Goal: Transaction & Acquisition: Obtain resource

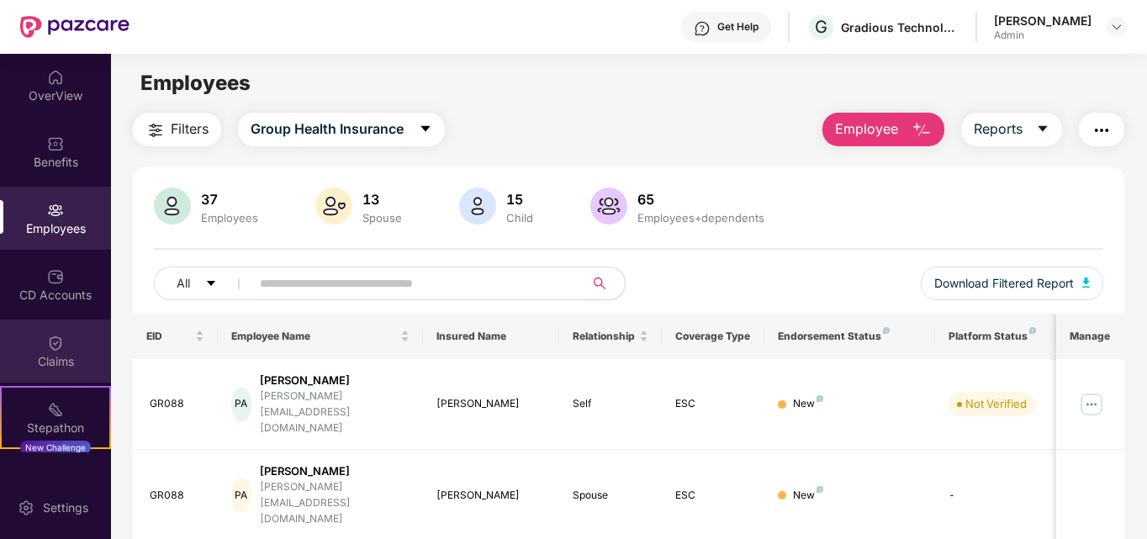
click at [45, 361] on div "Claims" at bounding box center [55, 361] width 111 height 17
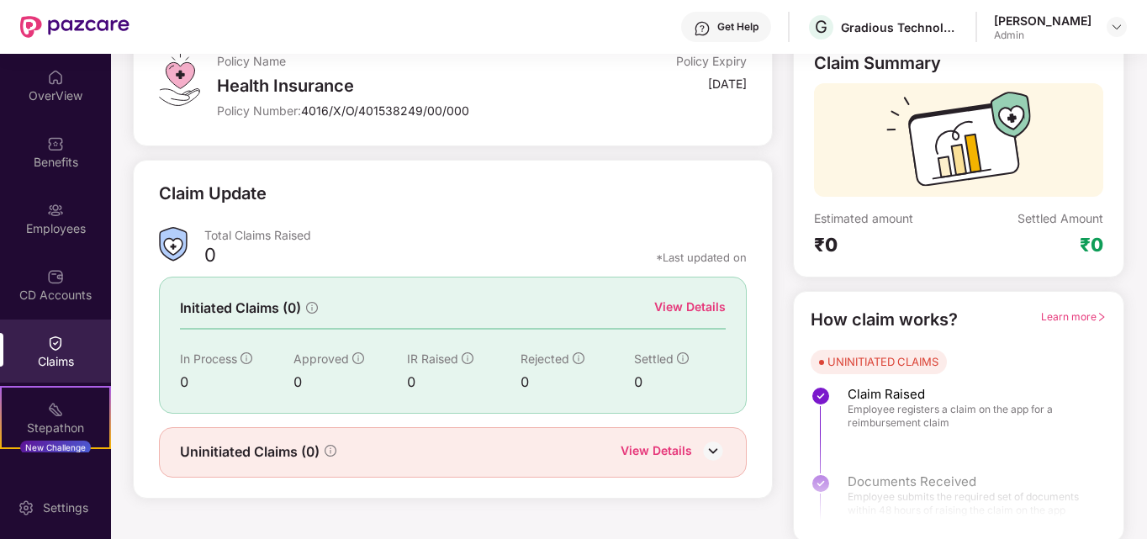
scroll to position [119, 0]
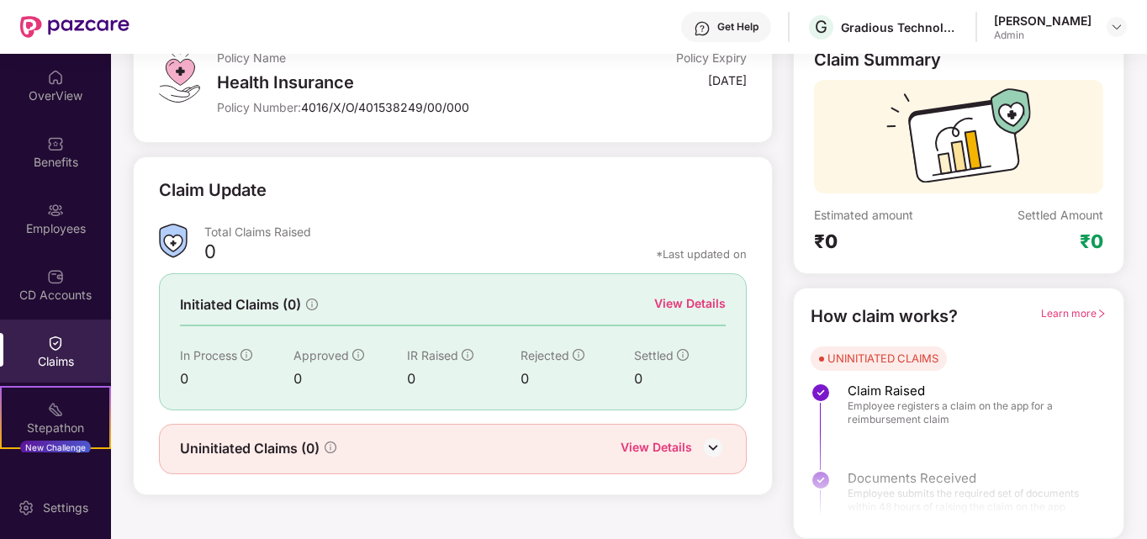
click at [1082, 311] on span "Learn more" at bounding box center [1074, 313] width 66 height 13
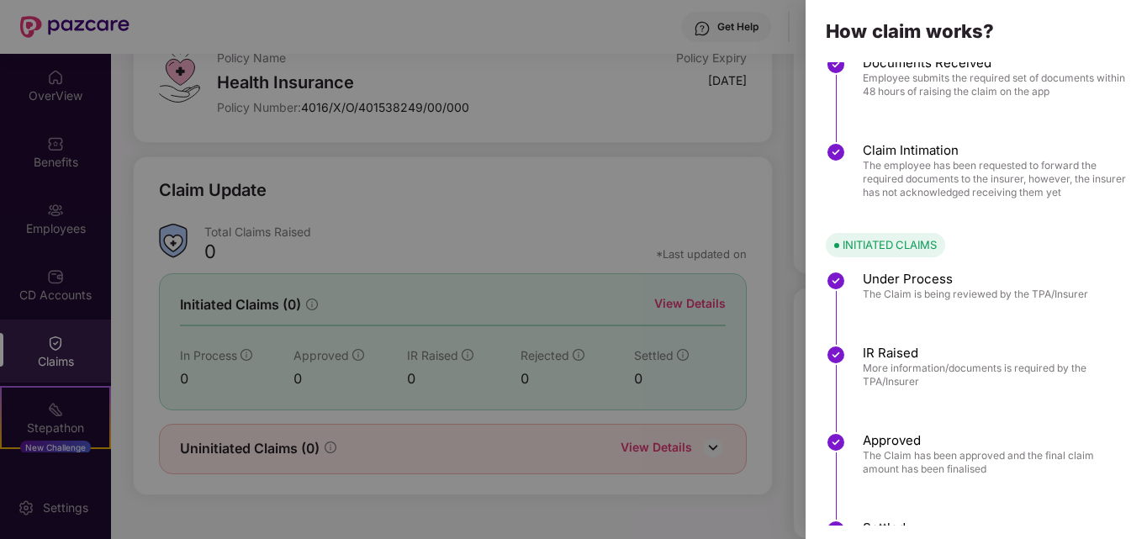
scroll to position [0, 0]
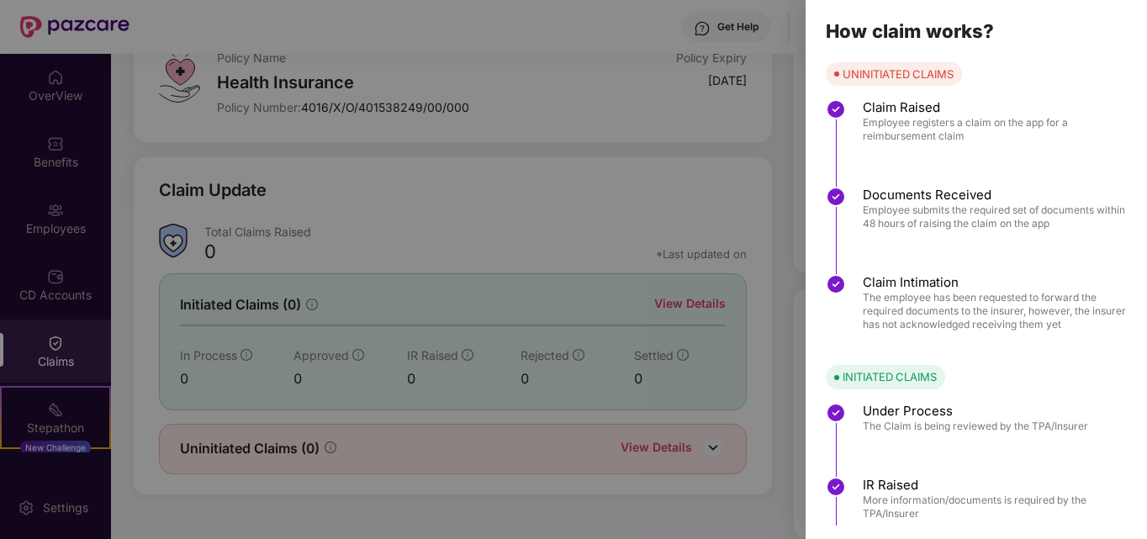
click at [774, 7] on div at bounding box center [573, 269] width 1147 height 539
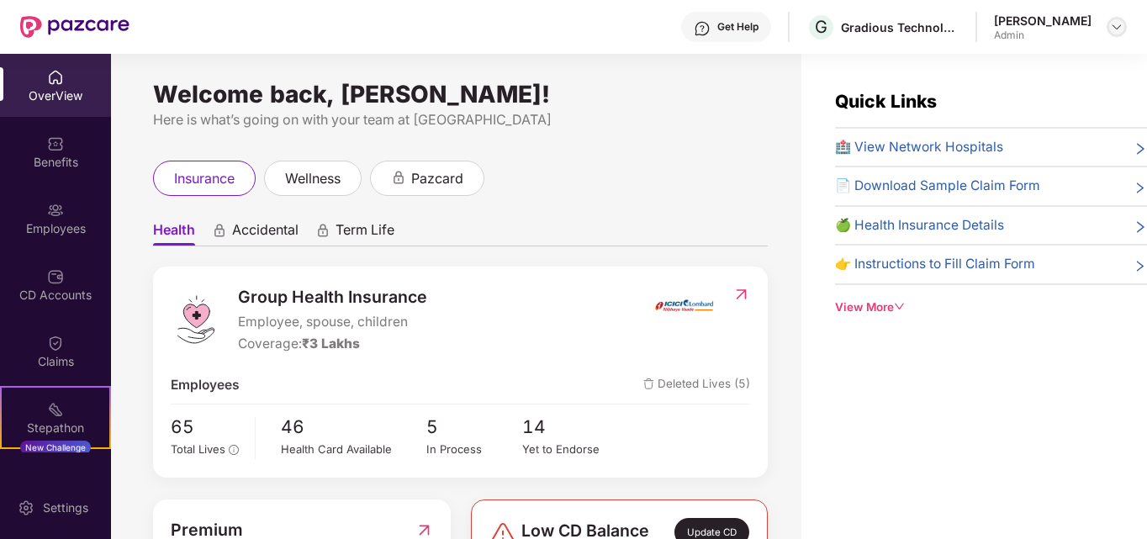
click at [1117, 24] on img at bounding box center [1116, 26] width 13 height 13
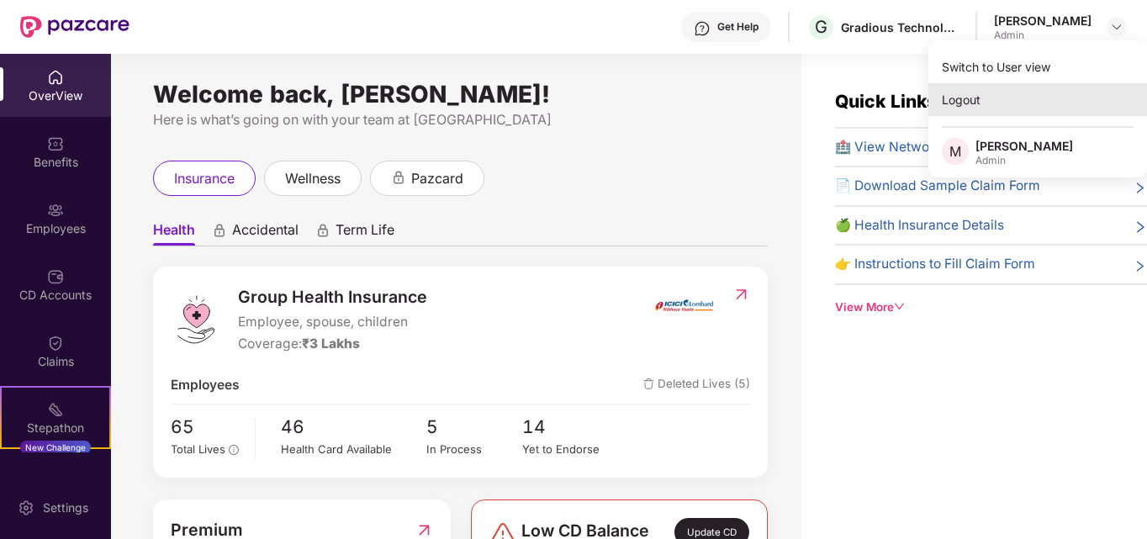
click at [962, 104] on div "Logout" at bounding box center [1037, 99] width 219 height 33
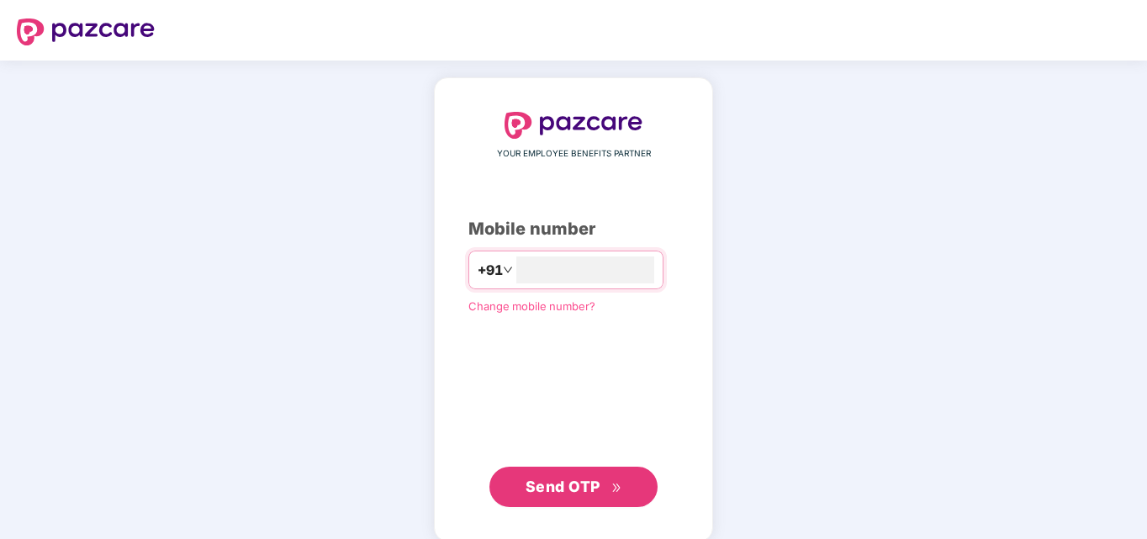
type input "**********"
click at [573, 492] on span "Send OTP" at bounding box center [563, 487] width 75 height 18
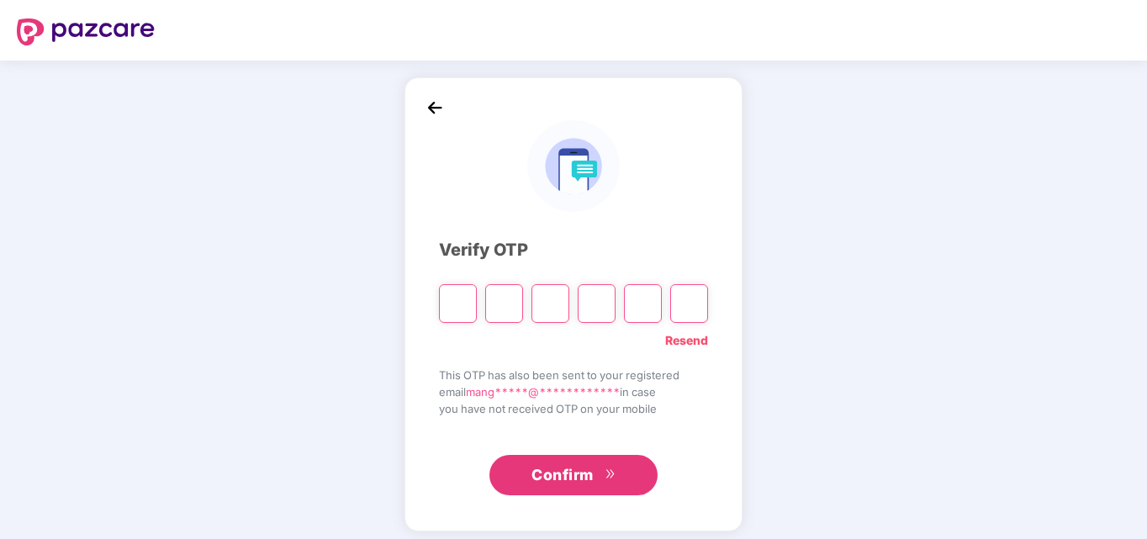
type input "*"
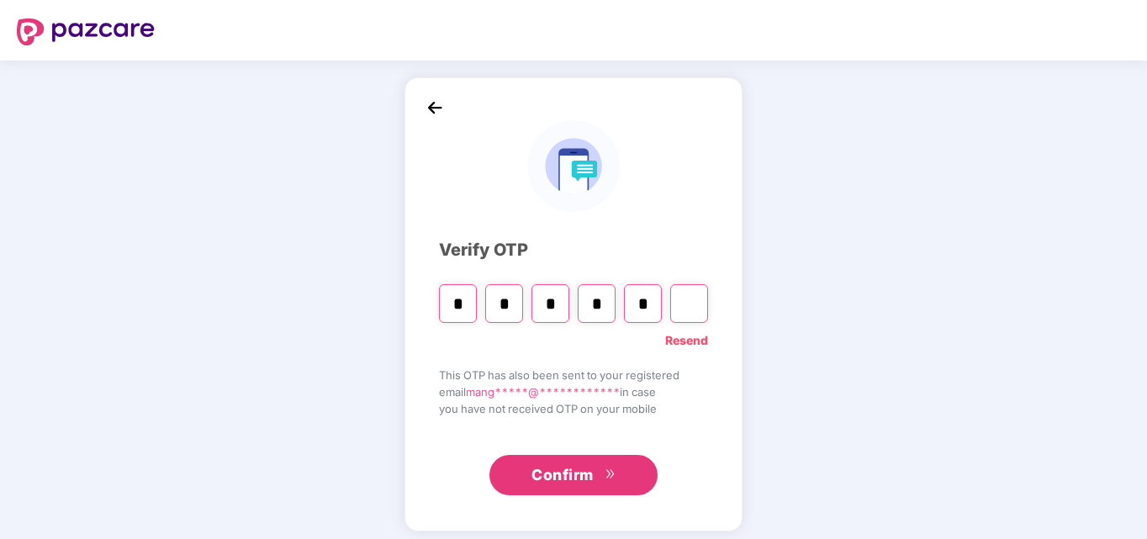
type input "*"
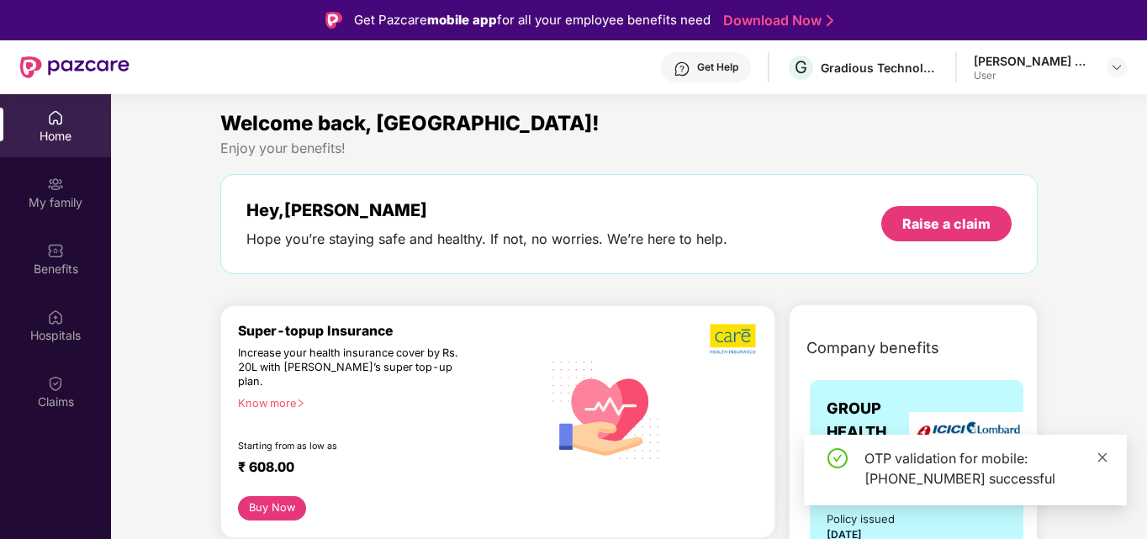
click at [1101, 454] on icon "close" at bounding box center [1102, 458] width 12 height 12
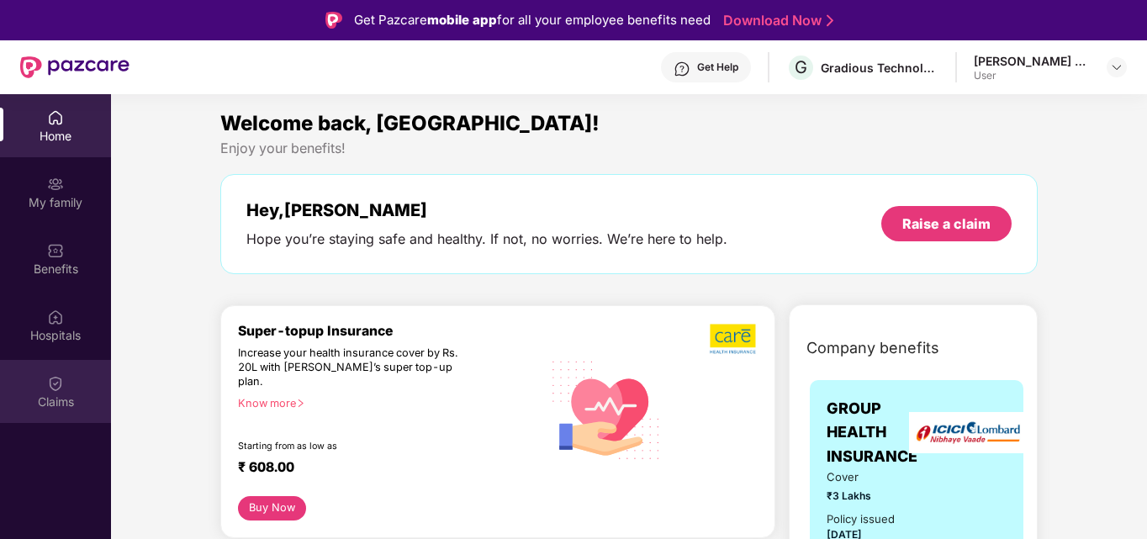
click at [57, 399] on div "Claims" at bounding box center [55, 402] width 111 height 17
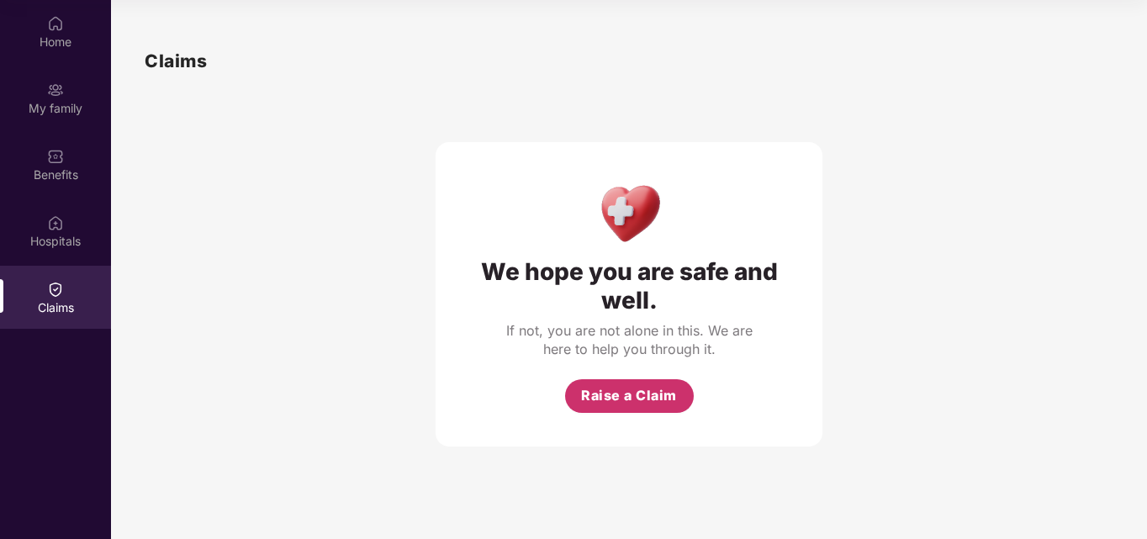
click at [619, 395] on span "Raise a Claim" at bounding box center [629, 395] width 96 height 21
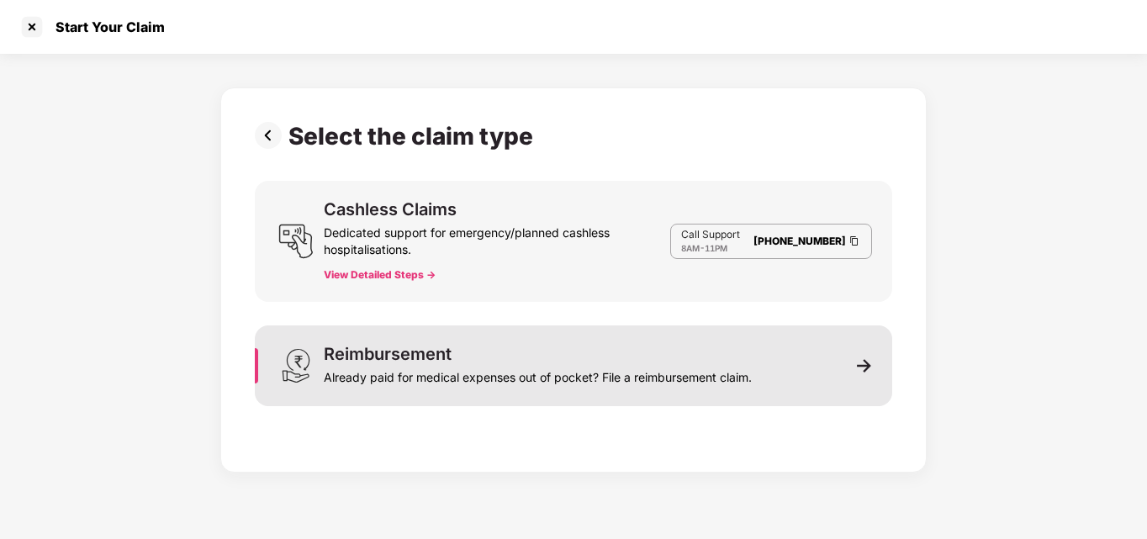
click at [853, 364] on div "Reimbursement Already paid for medical expenses out of pocket? File a reimburse…" at bounding box center [573, 365] width 637 height 81
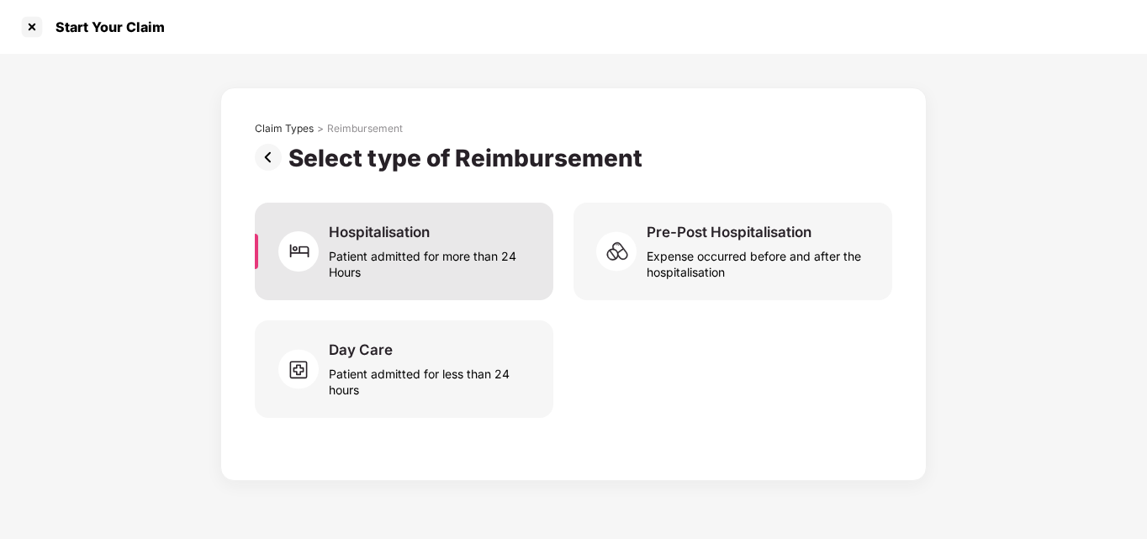
click at [416, 250] on div "Patient admitted for more than 24 Hours" at bounding box center [431, 260] width 204 height 39
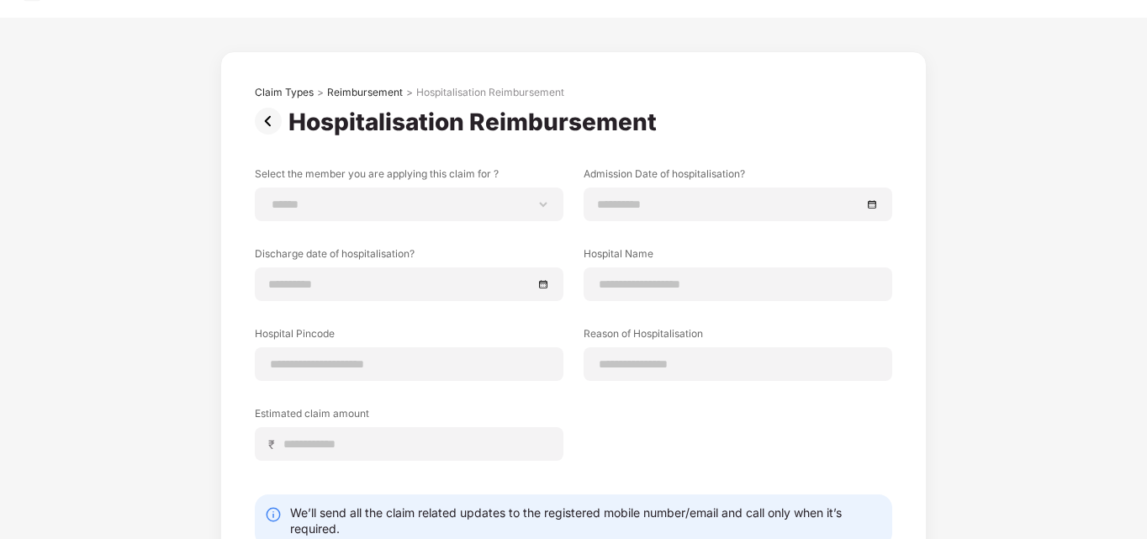
scroll to position [0, 0]
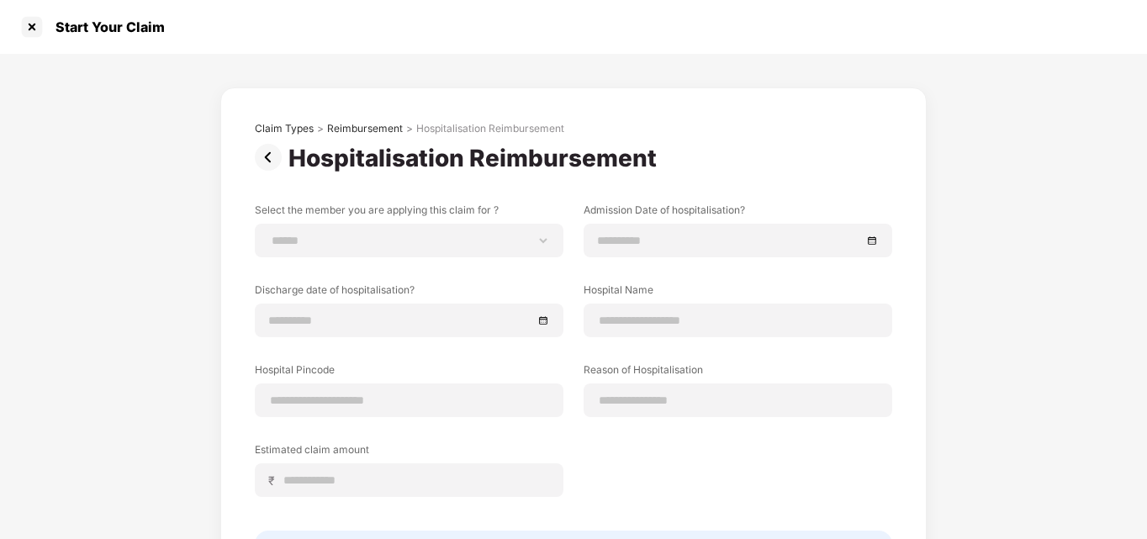
click at [269, 161] on img at bounding box center [272, 157] width 34 height 27
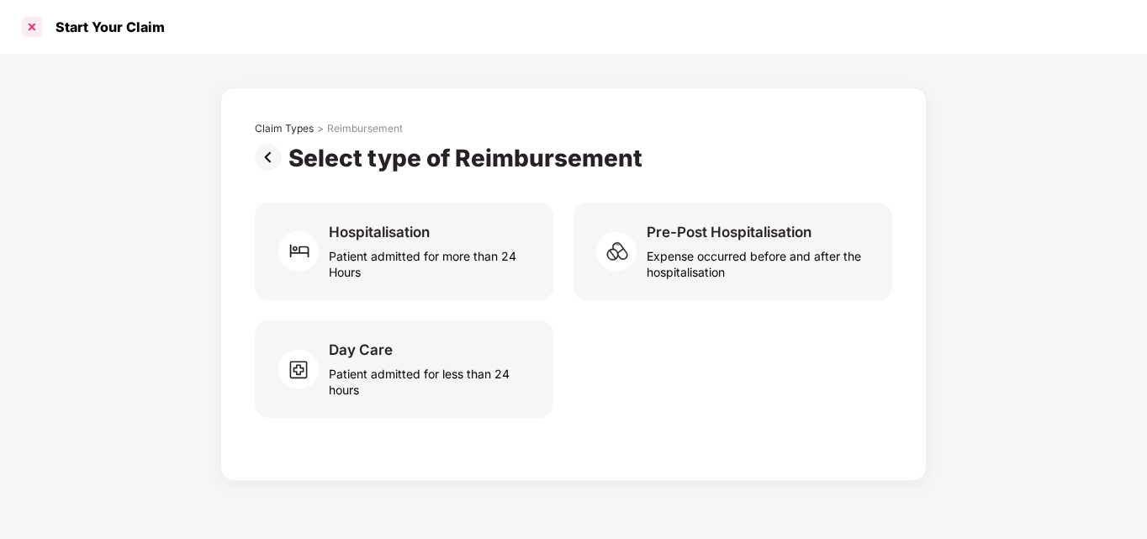
click at [28, 28] on div at bounding box center [31, 26] width 27 height 27
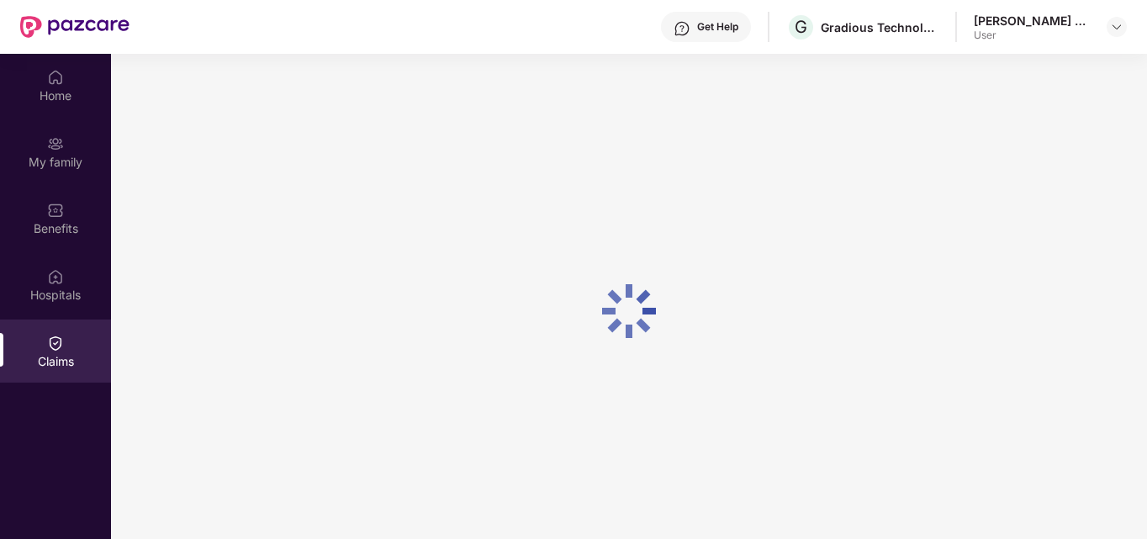
scroll to position [94, 0]
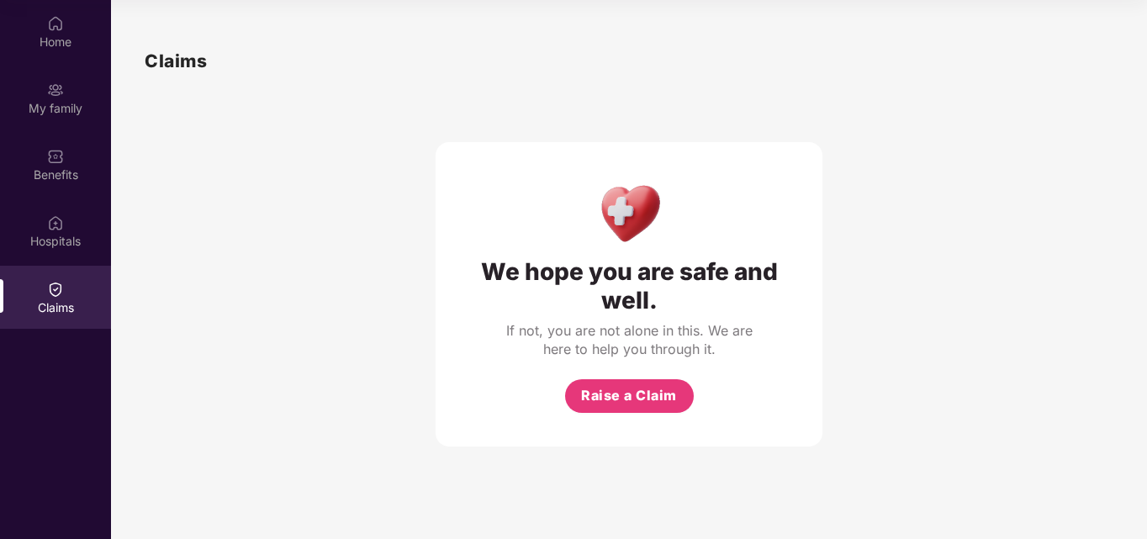
click at [58, 305] on div "Claims" at bounding box center [55, 307] width 111 height 17
click at [647, 394] on span "Raise a Claim" at bounding box center [629, 395] width 96 height 21
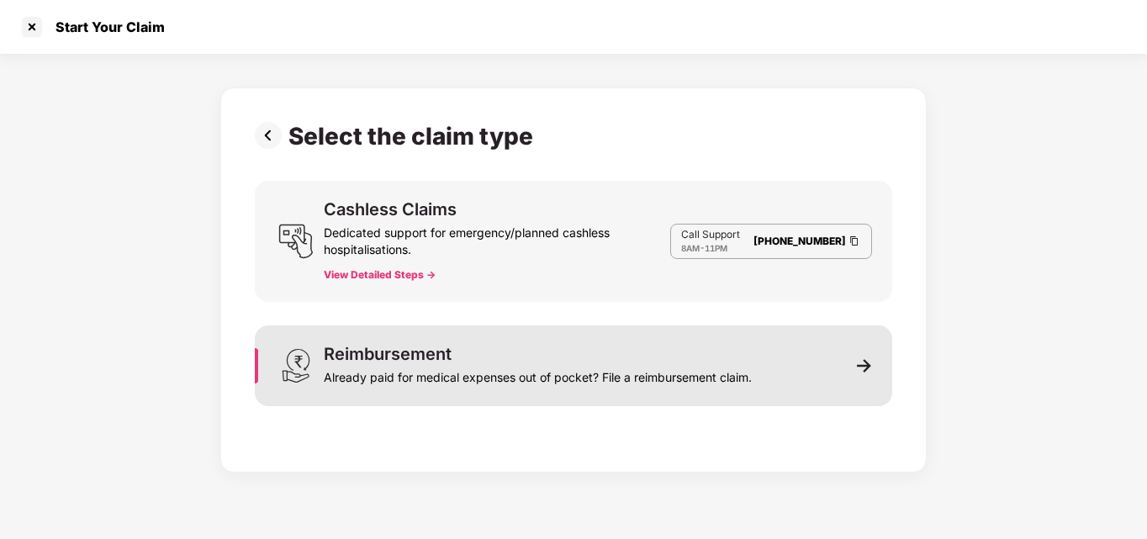
click at [860, 368] on img at bounding box center [864, 365] width 15 height 15
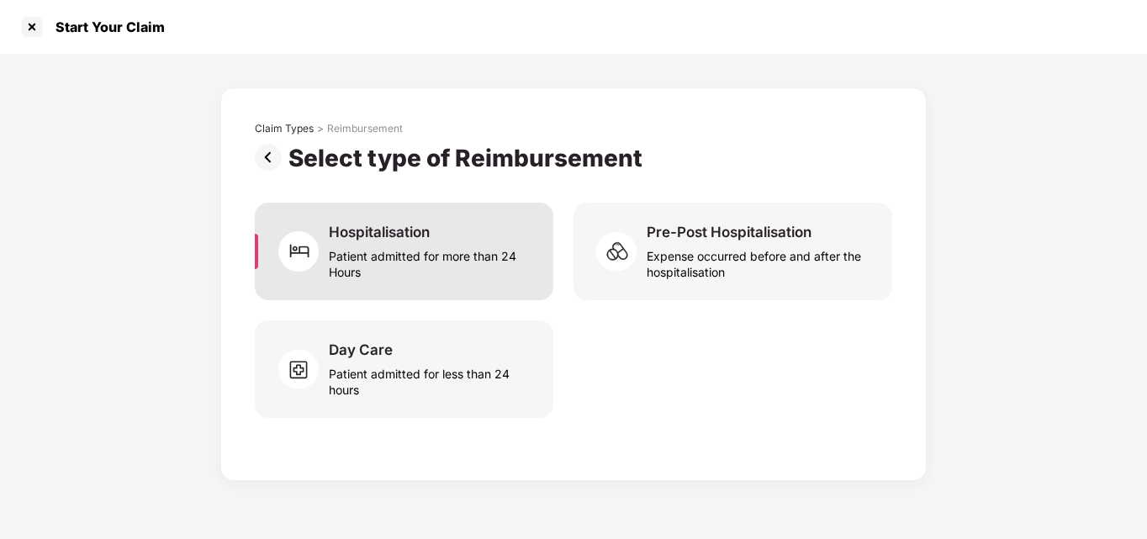
click at [467, 261] on div "Patient admitted for more than 24 Hours" at bounding box center [431, 260] width 204 height 39
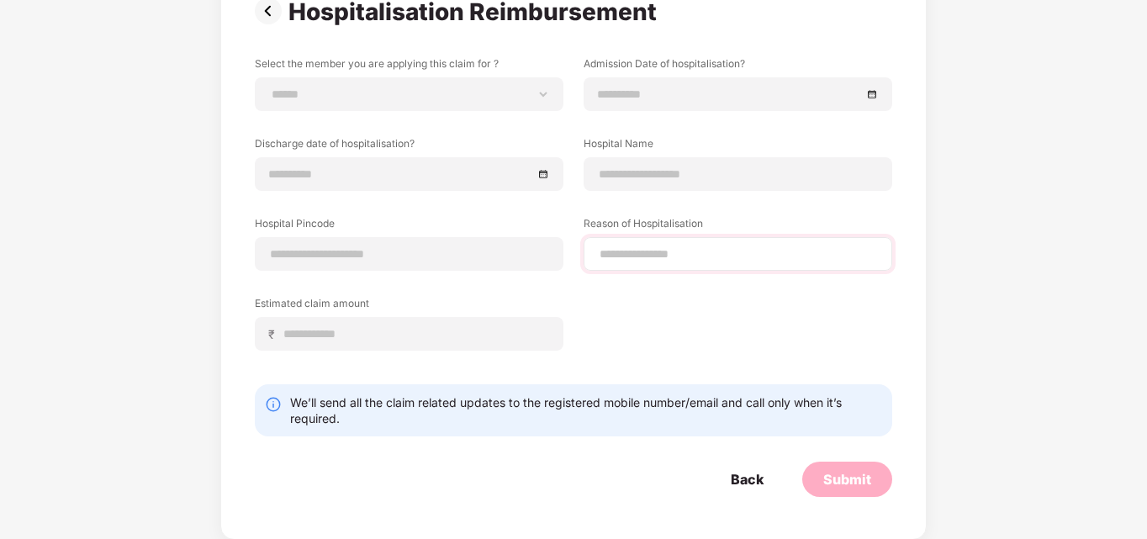
scroll to position [147, 0]
click at [272, 18] on img at bounding box center [272, 10] width 34 height 27
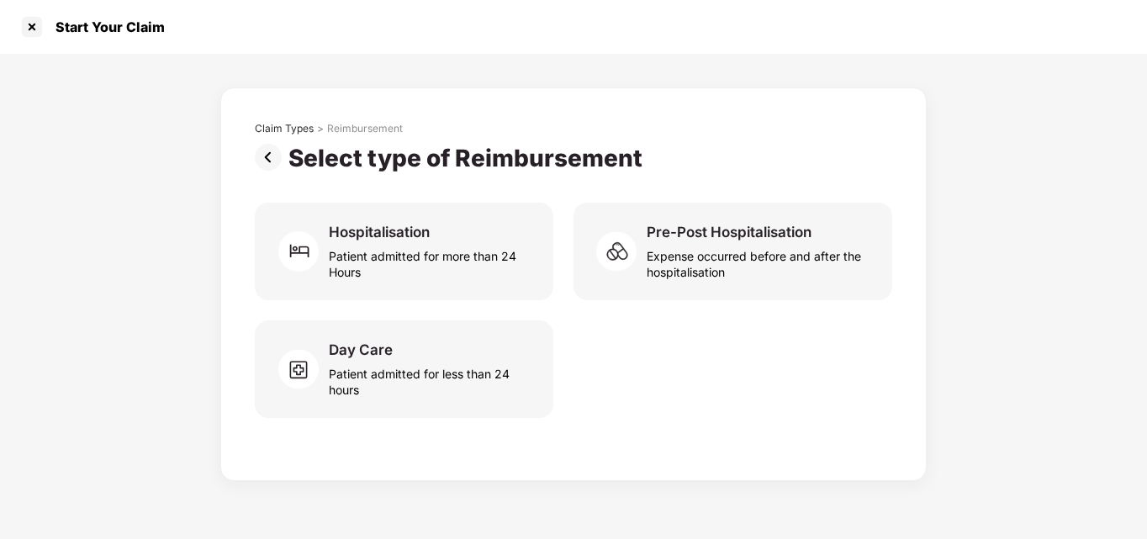
scroll to position [0, 0]
click at [272, 158] on img at bounding box center [272, 157] width 34 height 27
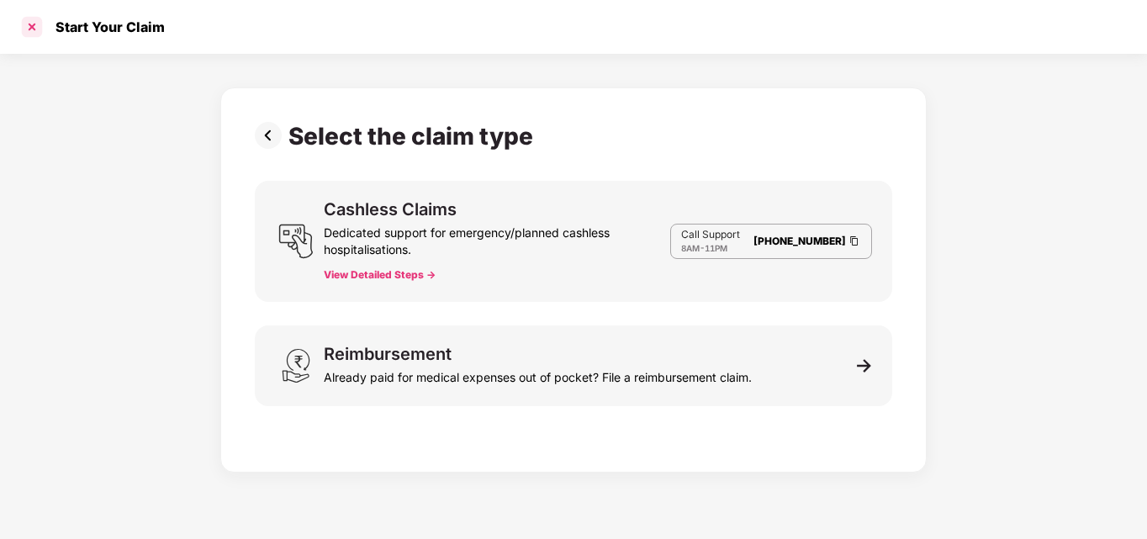
click at [23, 26] on div at bounding box center [31, 26] width 27 height 27
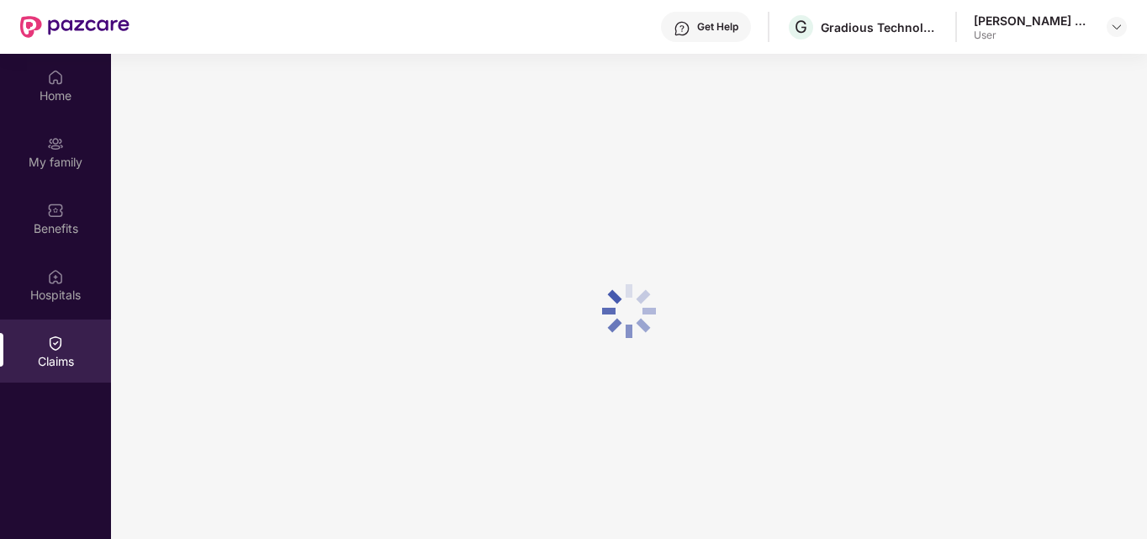
scroll to position [94, 0]
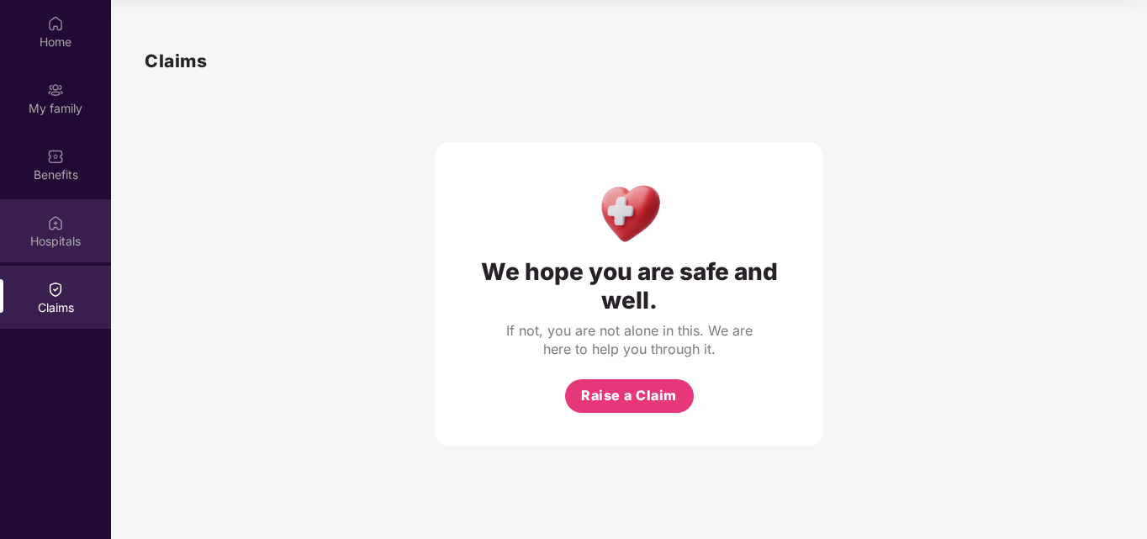
click at [57, 219] on img at bounding box center [55, 222] width 17 height 17
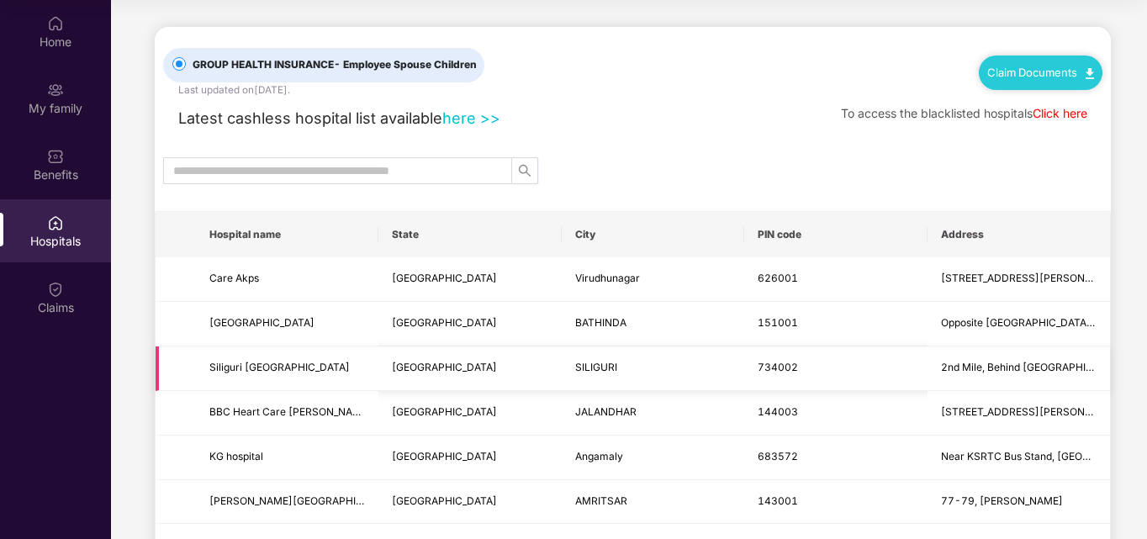
scroll to position [0, 0]
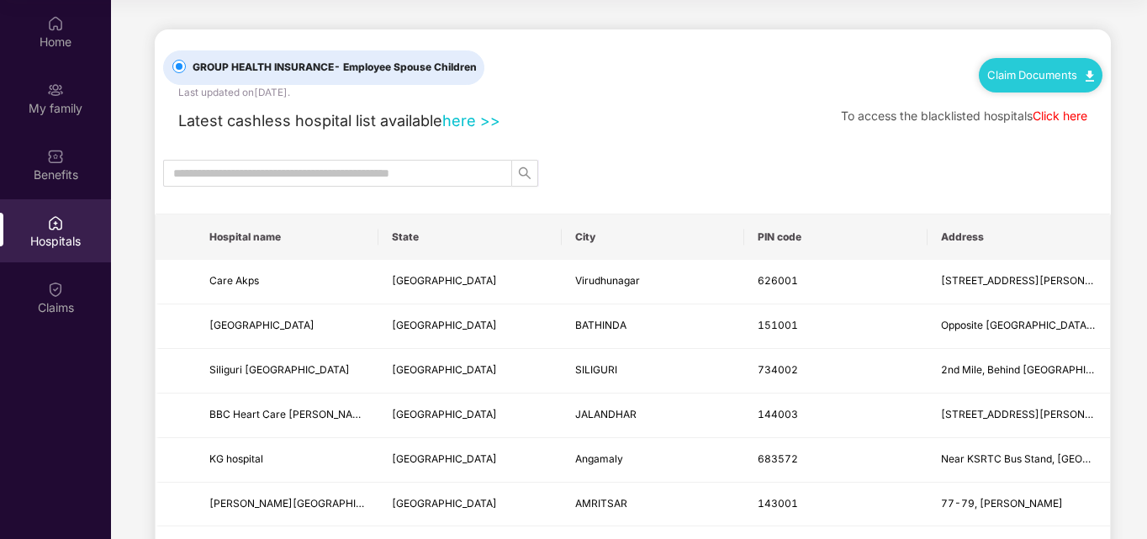
click at [1069, 114] on link "Click here" at bounding box center [1060, 115] width 55 height 14
click at [1065, 116] on link "Click here" at bounding box center [1060, 115] width 55 height 14
click at [441, 177] on input "text" at bounding box center [330, 173] width 315 height 18
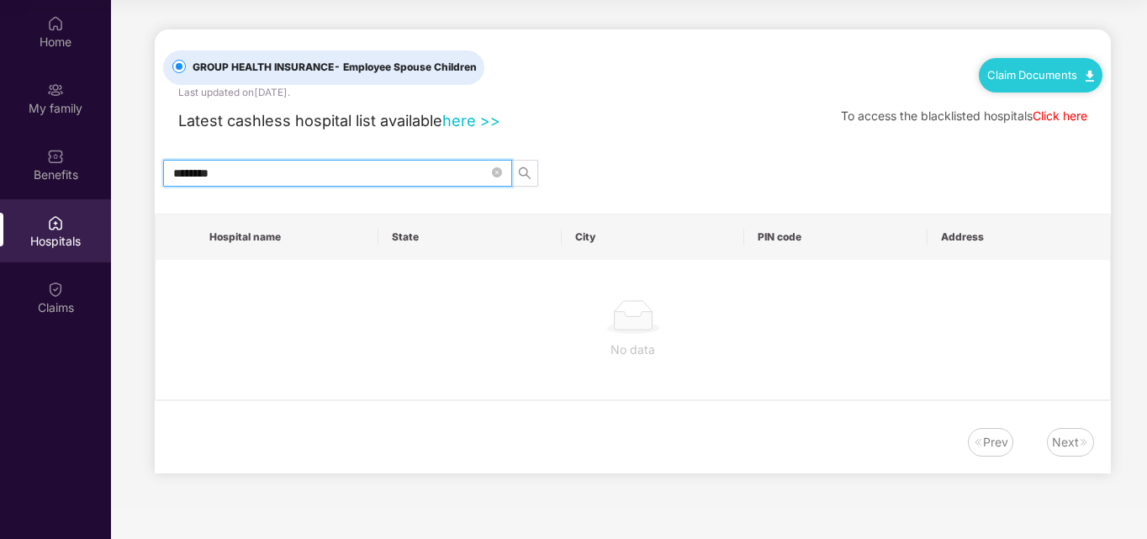
click at [187, 177] on input "********" at bounding box center [330, 173] width 315 height 18
click at [221, 179] on input "*********" at bounding box center [330, 173] width 315 height 18
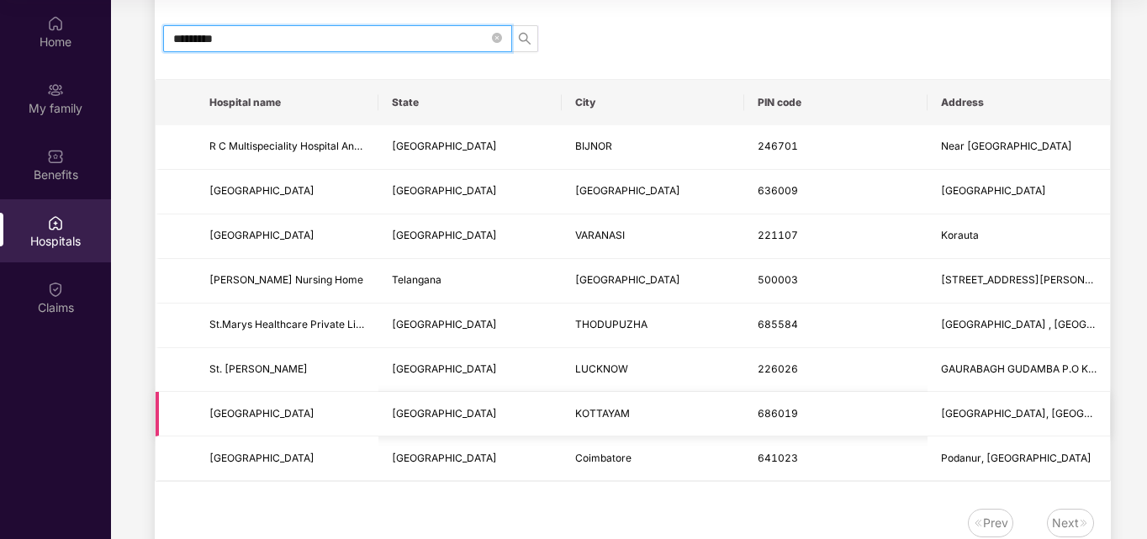
scroll to position [183, 0]
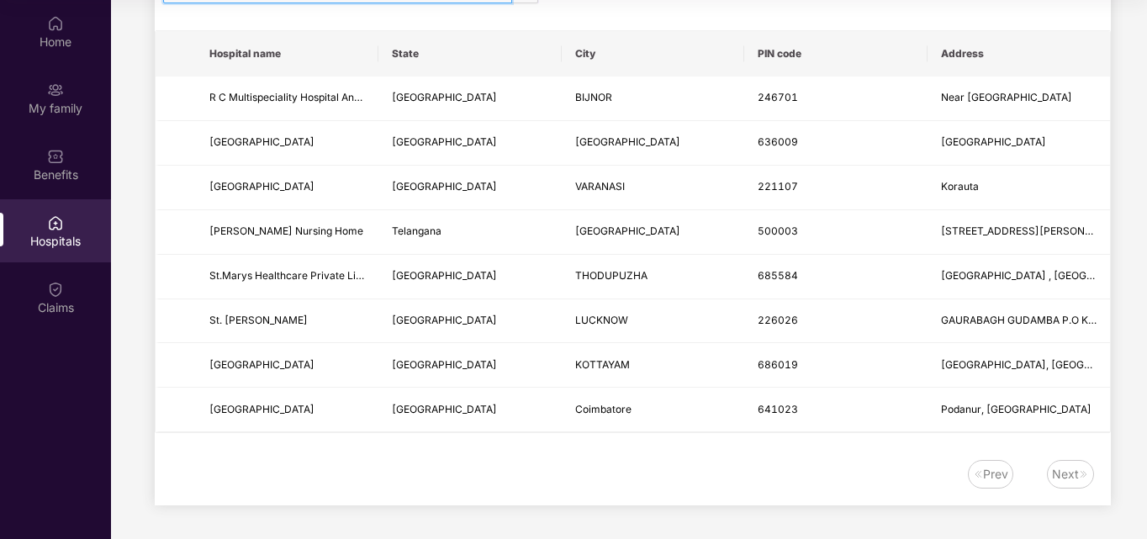
click at [1076, 471] on div "Next" at bounding box center [1065, 474] width 27 height 18
click at [987, 478] on div "Prev" at bounding box center [995, 474] width 25 height 18
click at [1088, 484] on div "Next" at bounding box center [1070, 474] width 47 height 29
click at [1009, 487] on div "Prev Next" at bounding box center [624, 474] width 939 height 29
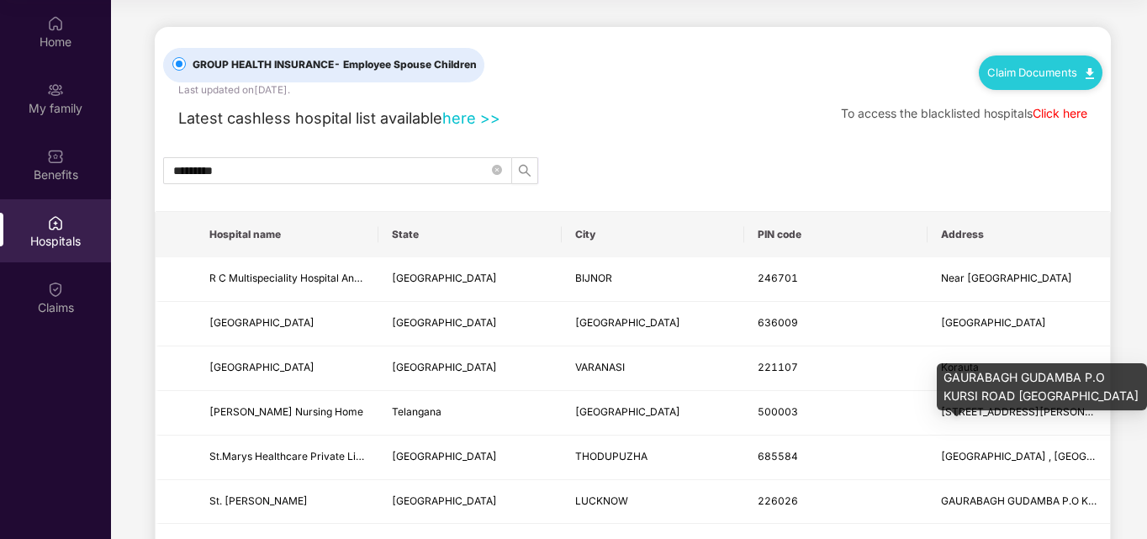
scroll to position [0, 0]
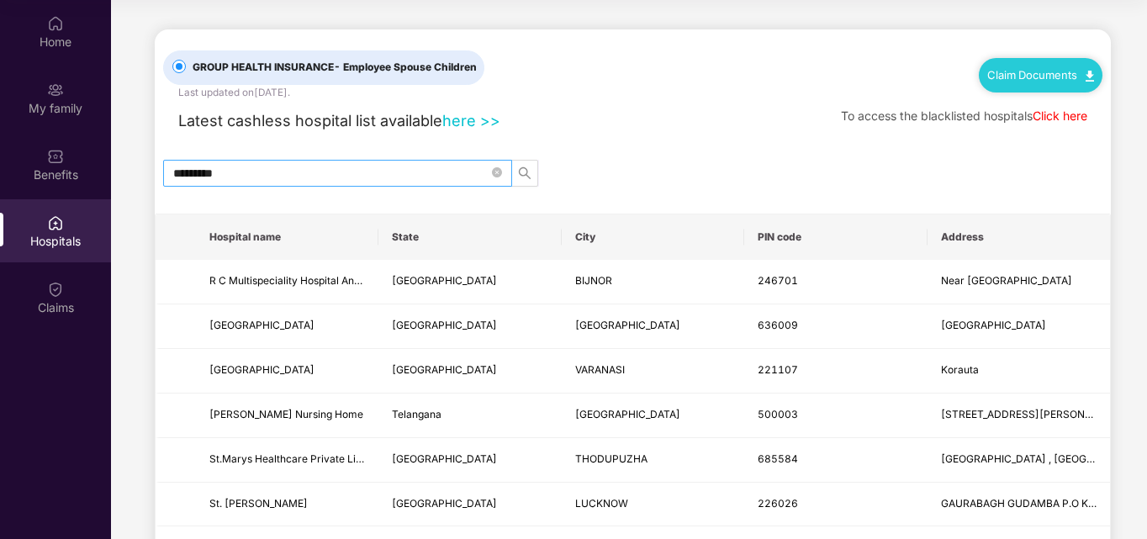
click at [372, 169] on input "*********" at bounding box center [330, 173] width 315 height 18
click at [389, 165] on input "*********" at bounding box center [330, 173] width 315 height 18
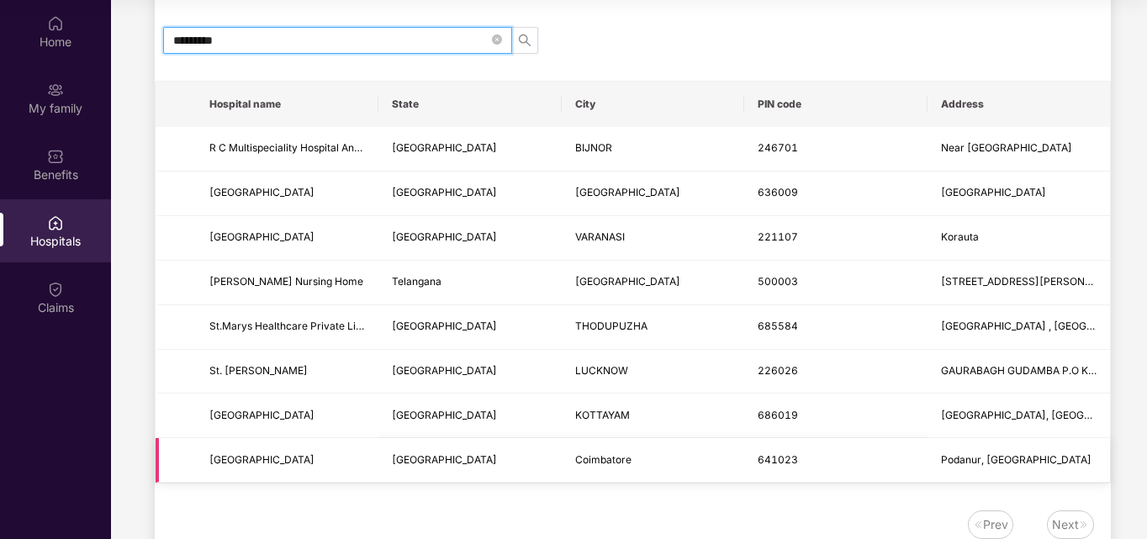
scroll to position [140, 0]
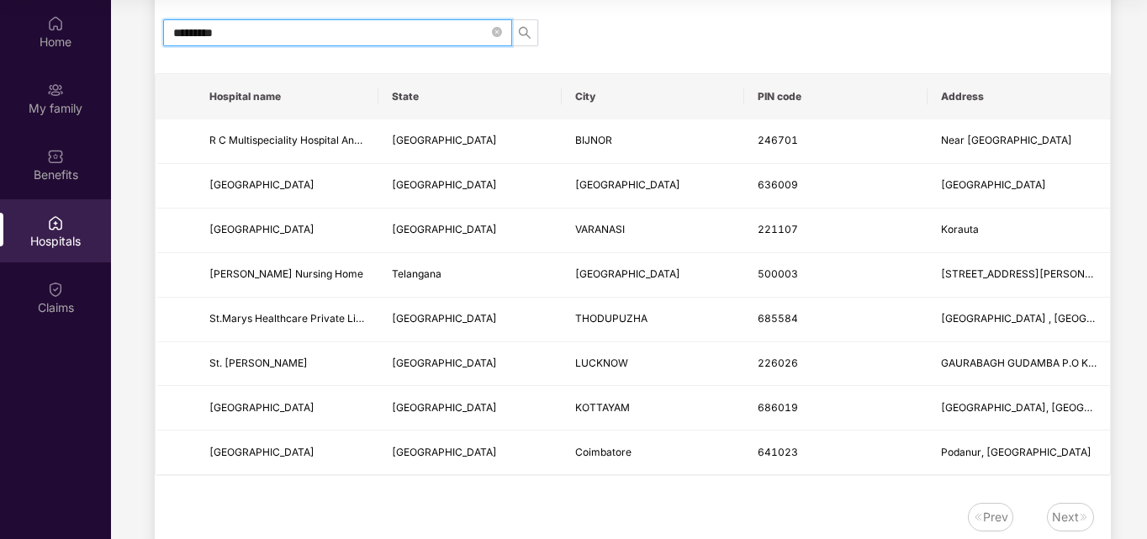
click at [180, 34] on input "*********" at bounding box center [330, 33] width 315 height 18
click at [193, 34] on input "*********" at bounding box center [330, 33] width 315 height 18
type input "*********"
